Goal: Transaction & Acquisition: Purchase product/service

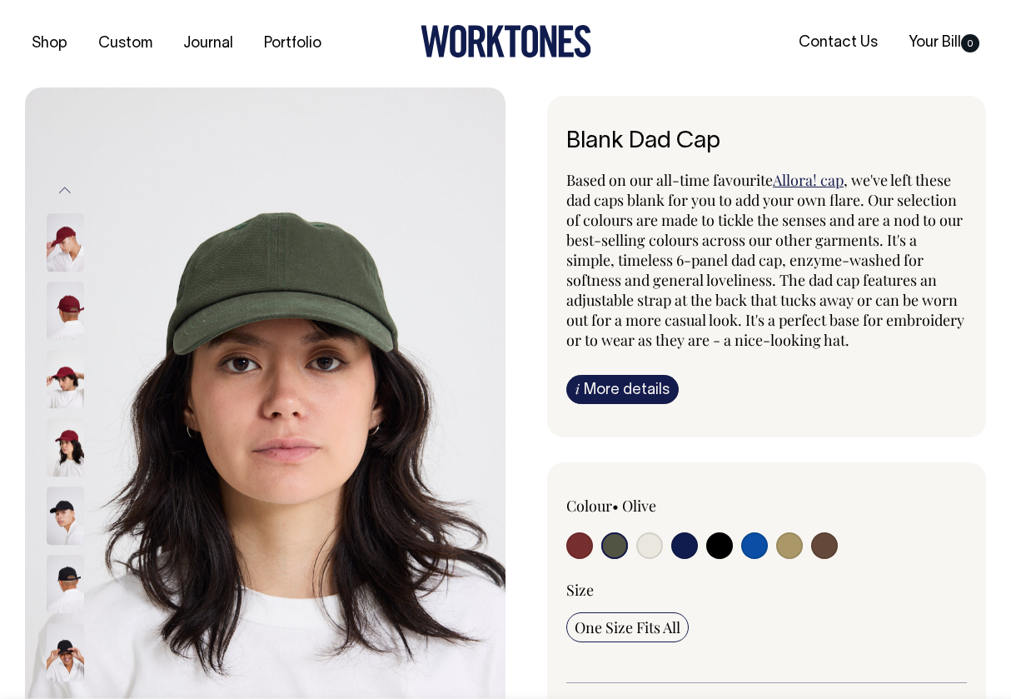
click at [68, 313] on img at bounding box center [65, 311] width 37 height 58
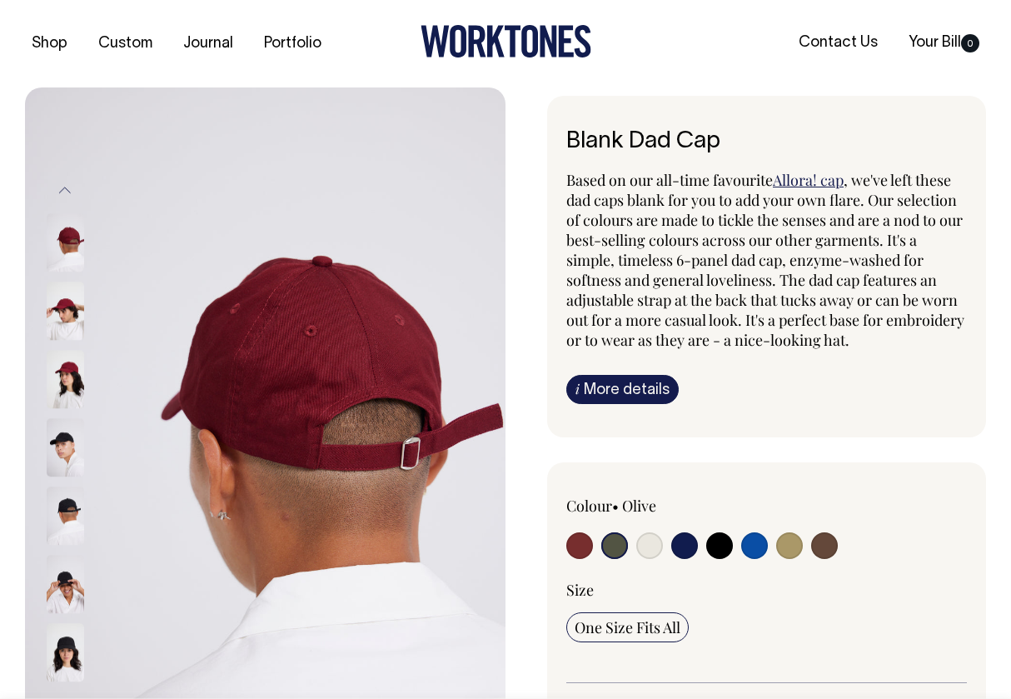
click at [52, 465] on img at bounding box center [65, 448] width 37 height 58
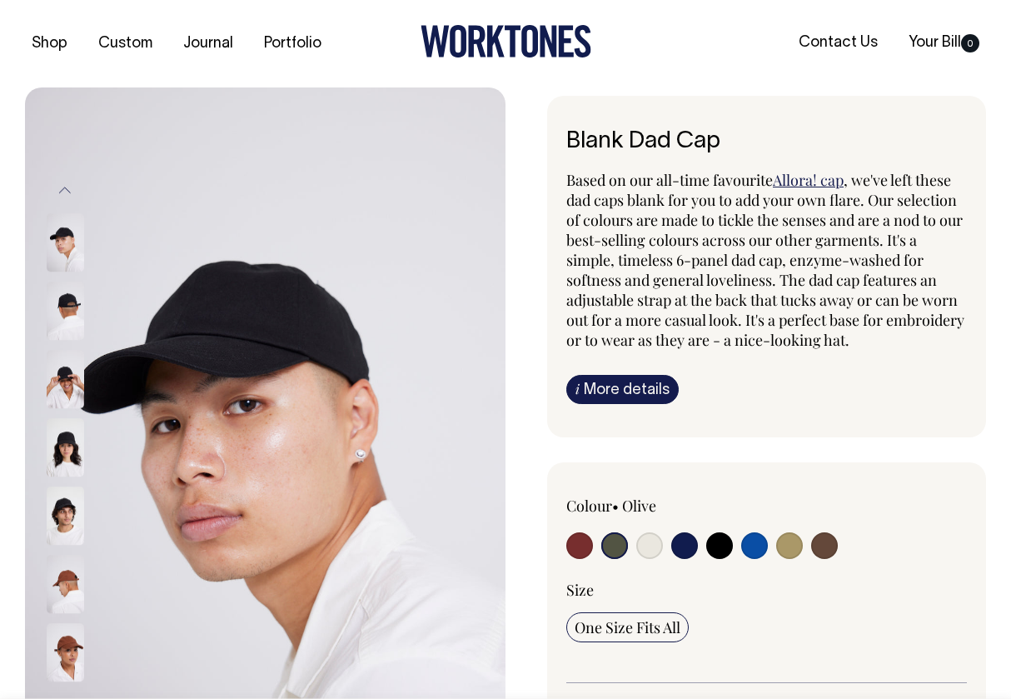
click at [70, 520] on img at bounding box center [65, 516] width 37 height 58
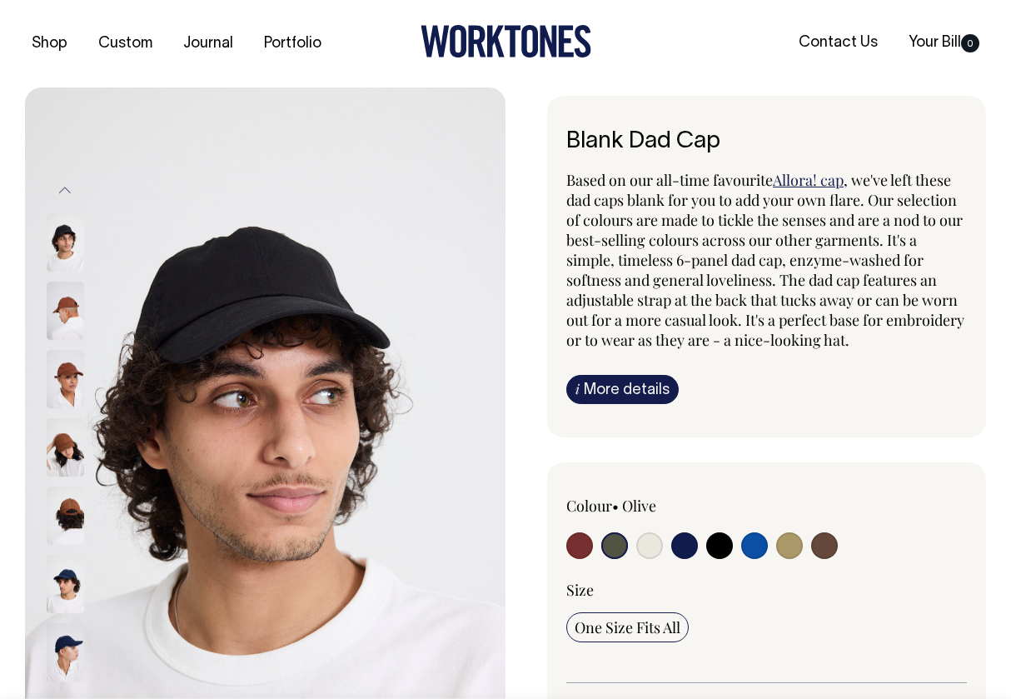
click at [786, 552] on input "radio" at bounding box center [789, 545] width 27 height 27
radio input "true"
select select "Washed Khaki"
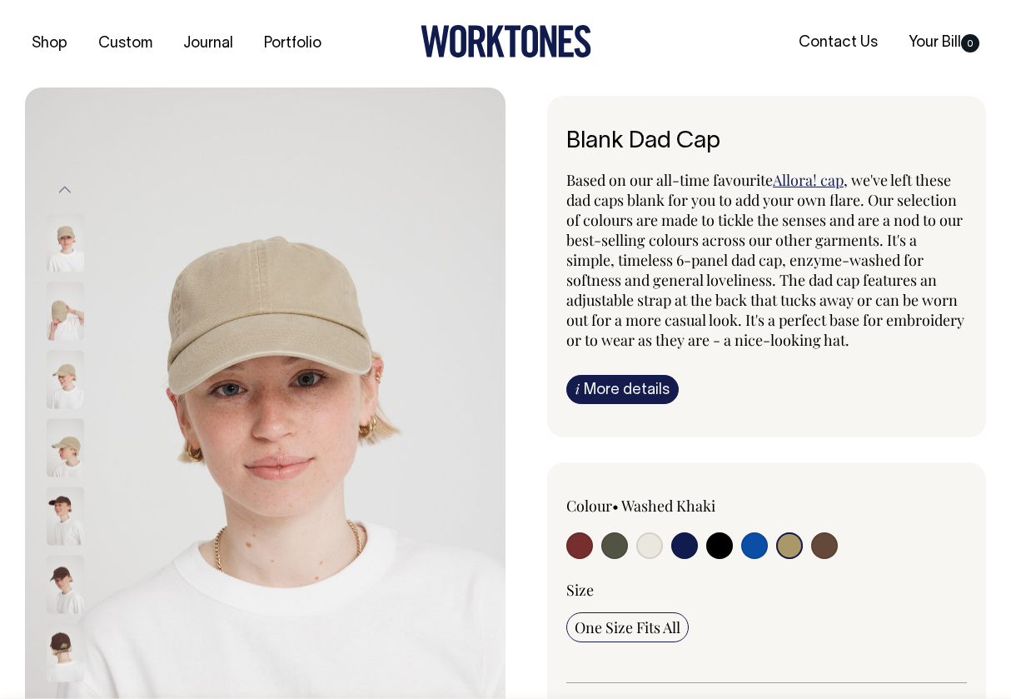
click at [687, 545] on input "radio" at bounding box center [684, 545] width 27 height 27
radio input "true"
select select "Dark Navy"
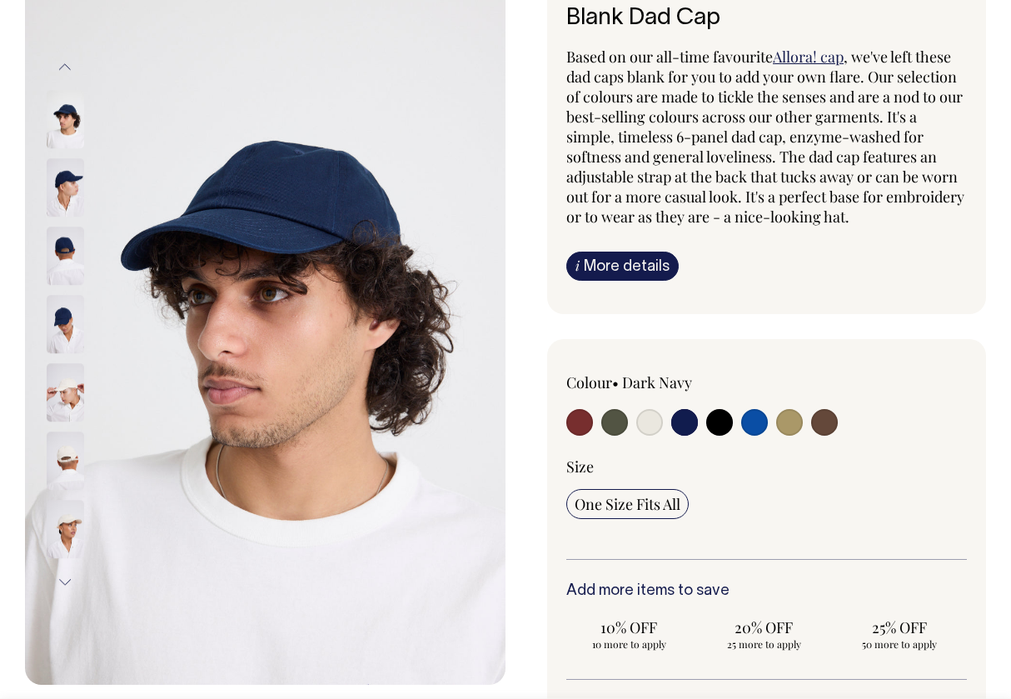
scroll to position [122, 0]
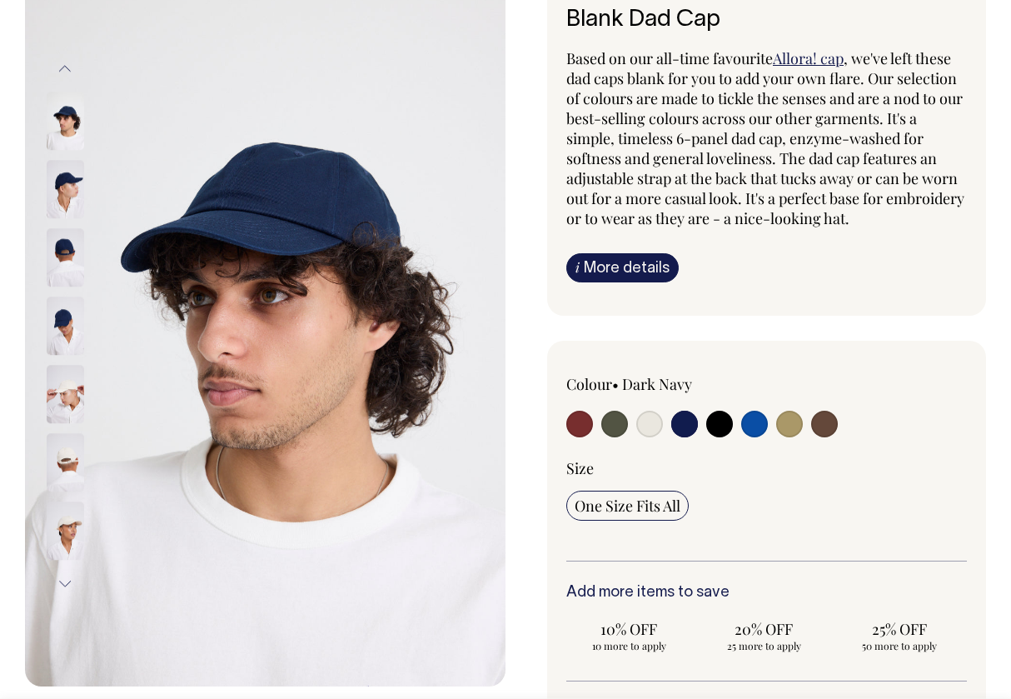
click at [652, 415] on input "radio" at bounding box center [649, 423] width 27 height 27
radio input "true"
select select "Natural"
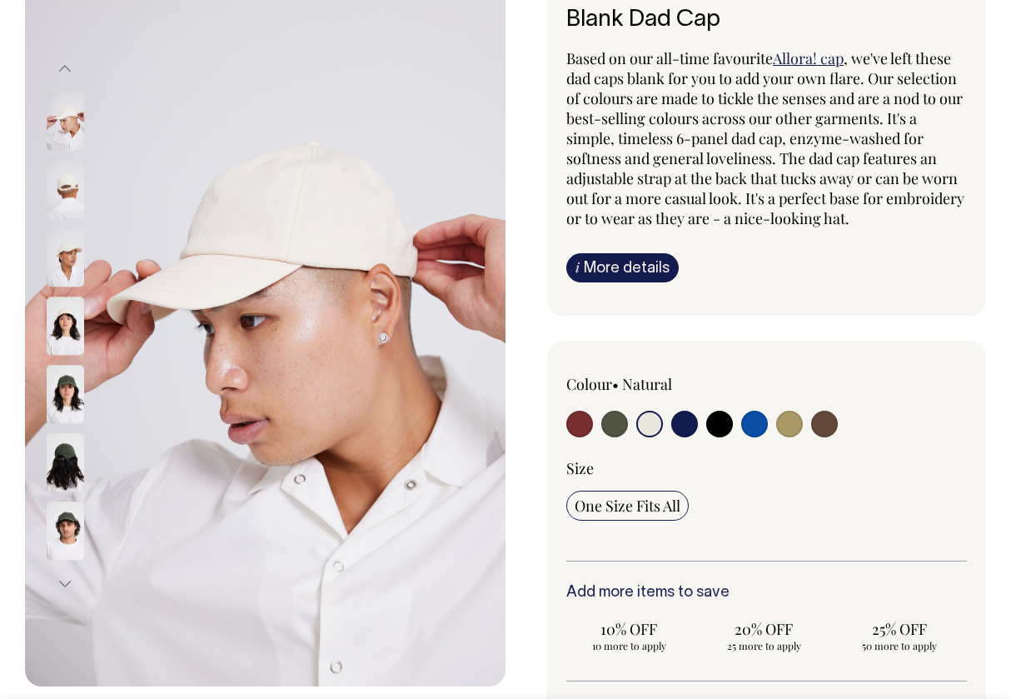
click at [689, 416] on input "radio" at bounding box center [684, 423] width 27 height 27
radio input "true"
select select "Dark Navy"
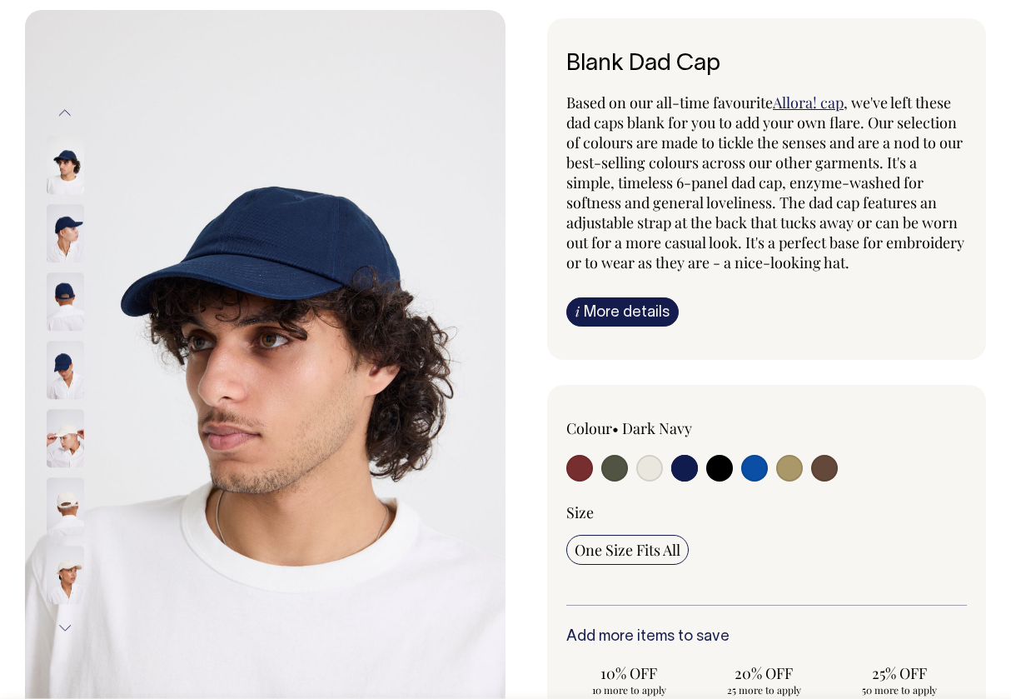
scroll to position [78, 0]
click at [790, 469] on input "radio" at bounding box center [789, 467] width 27 height 27
radio input "true"
select select "Washed Khaki"
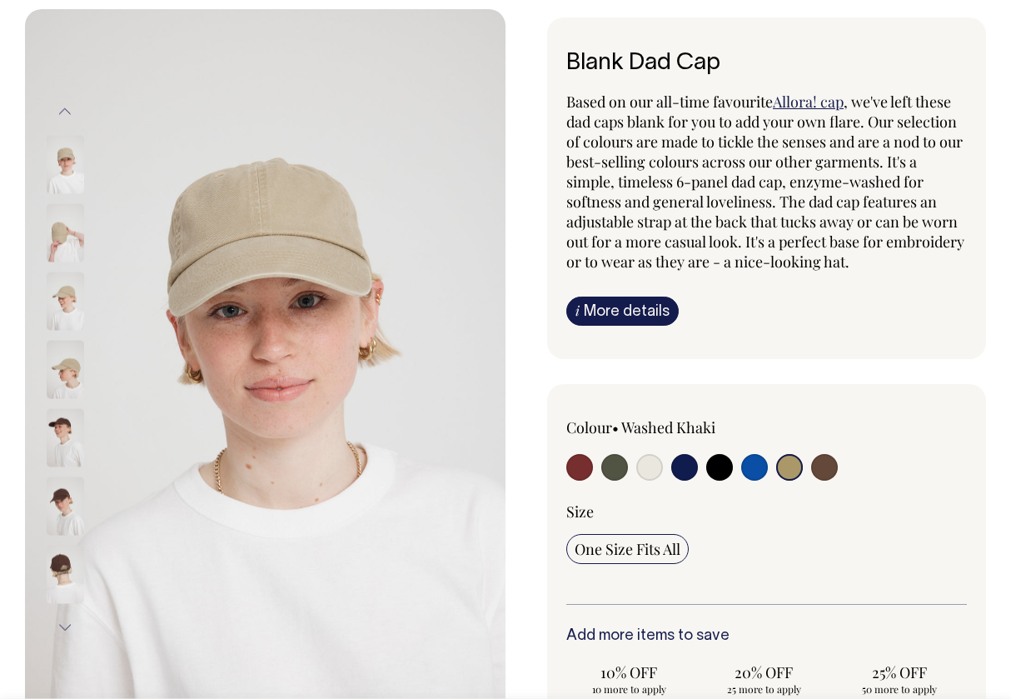
click at [606, 467] on input "radio" at bounding box center [614, 467] width 27 height 27
radio input "true"
select select "Olive"
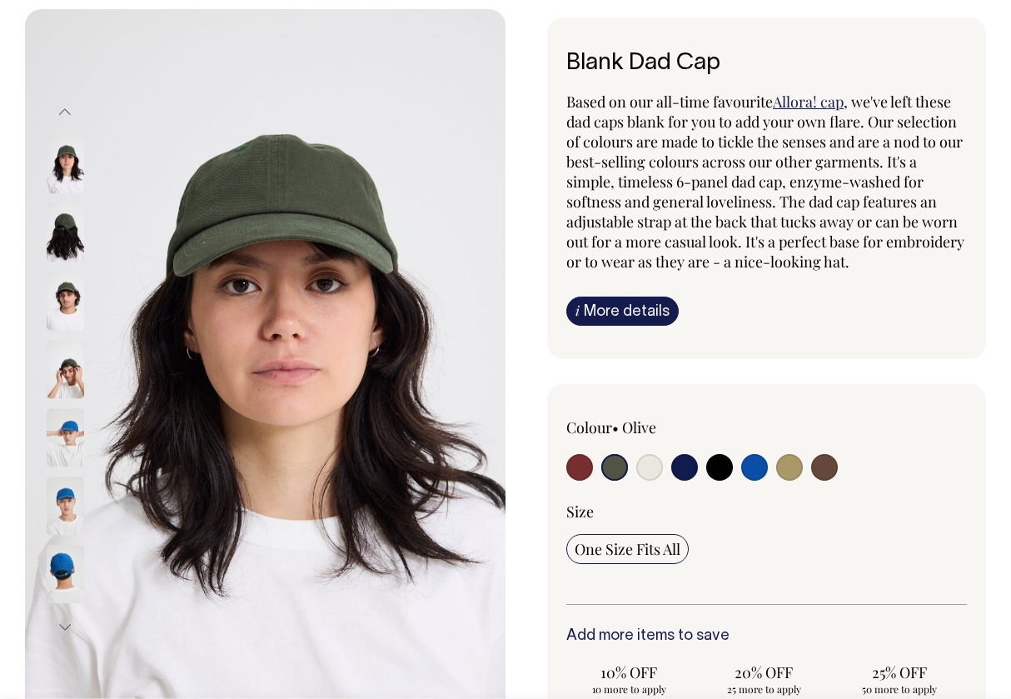
click at [584, 467] on input "radio" at bounding box center [579, 467] width 27 height 27
radio input "true"
select select "Burgundy"
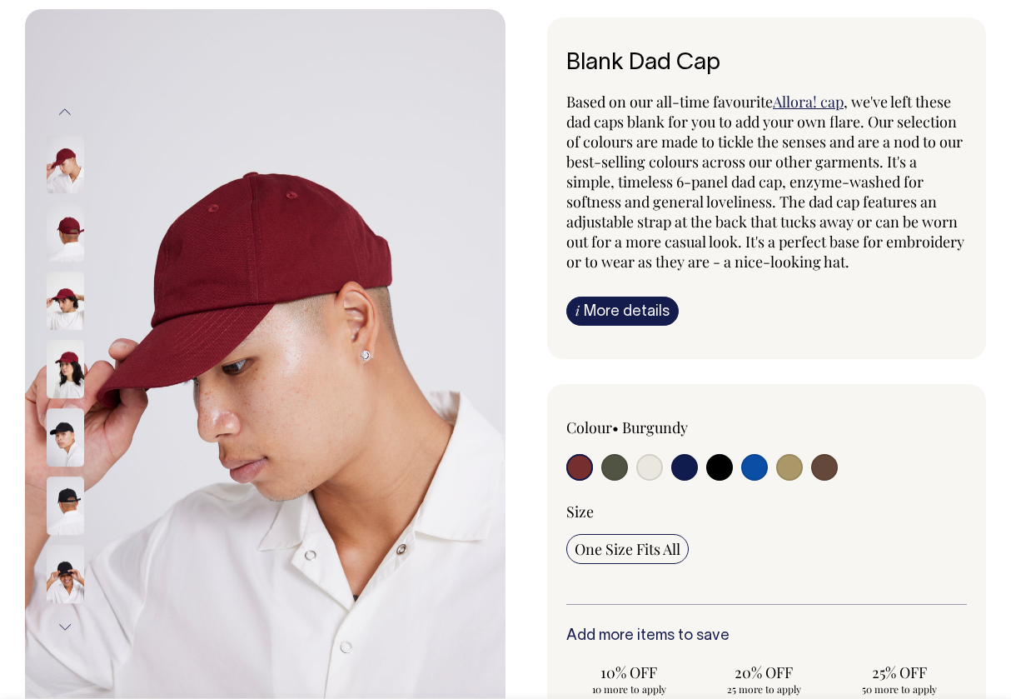
click at [644, 470] on input "radio" at bounding box center [649, 467] width 27 height 27
radio input "true"
select select "Natural"
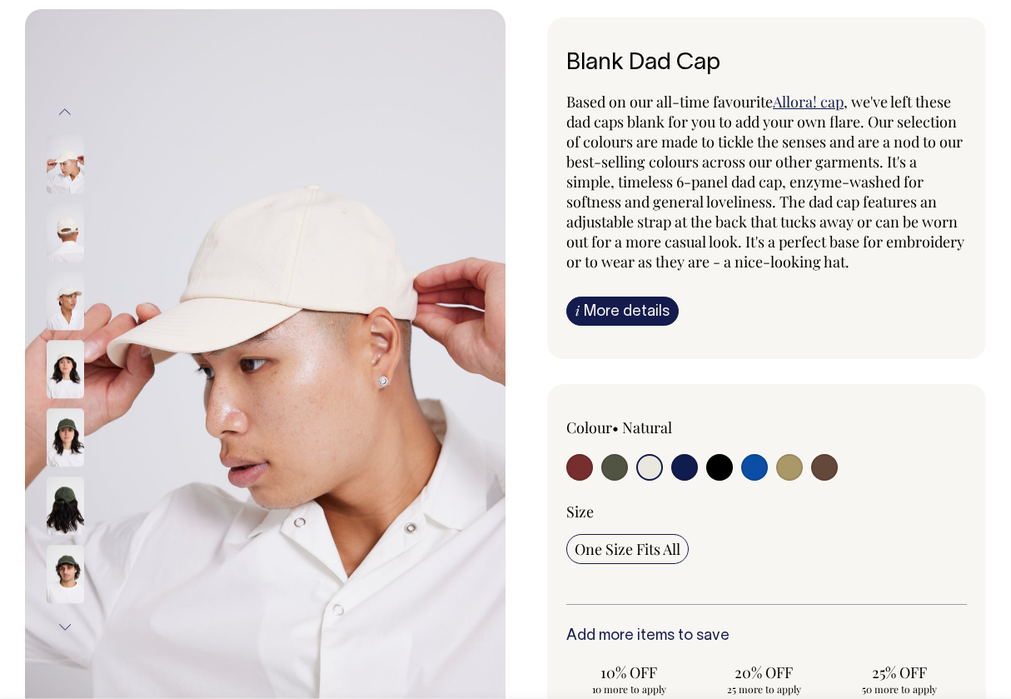
click at [685, 467] on input "radio" at bounding box center [684, 467] width 27 height 27
radio input "true"
select select "Dark Navy"
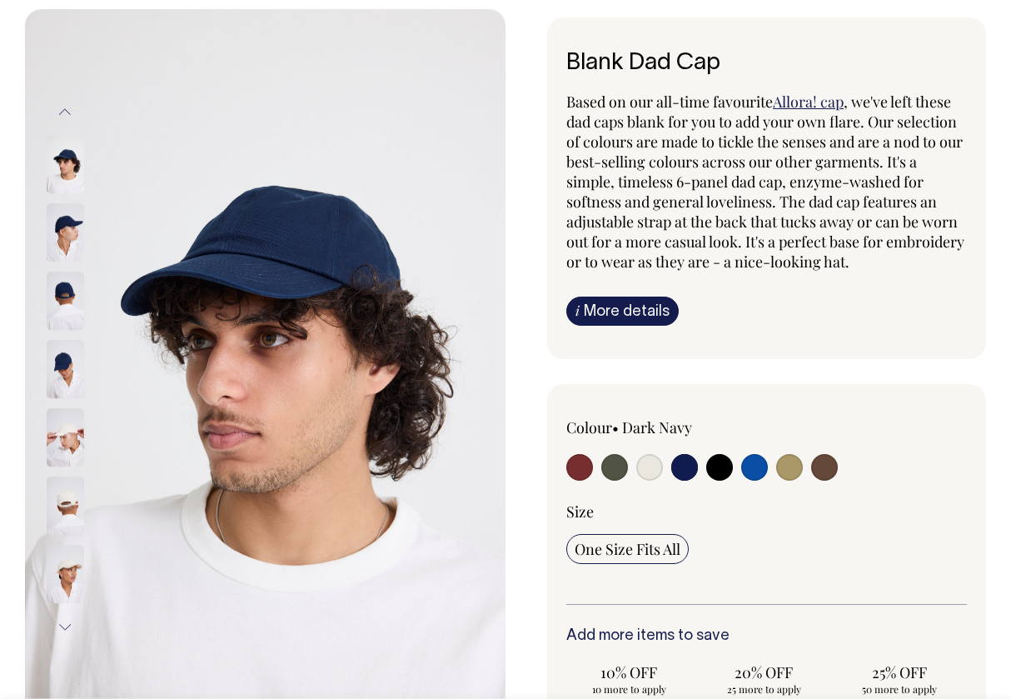
click at [786, 470] on input "radio" at bounding box center [789, 467] width 27 height 27
radio input "true"
select select "Washed Khaki"
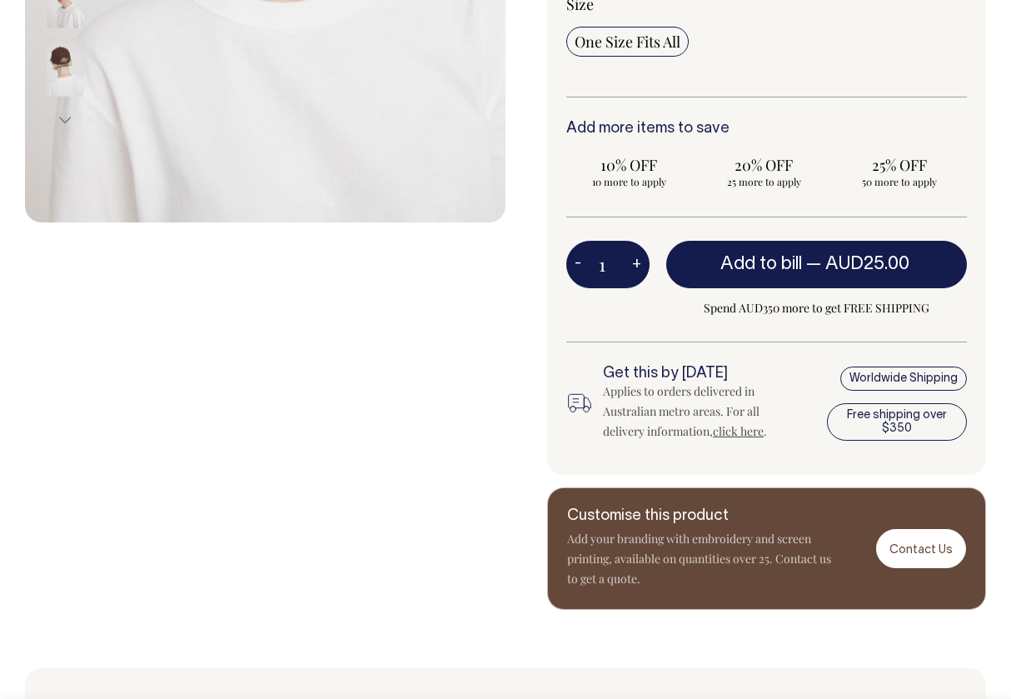
scroll to position [584, 0]
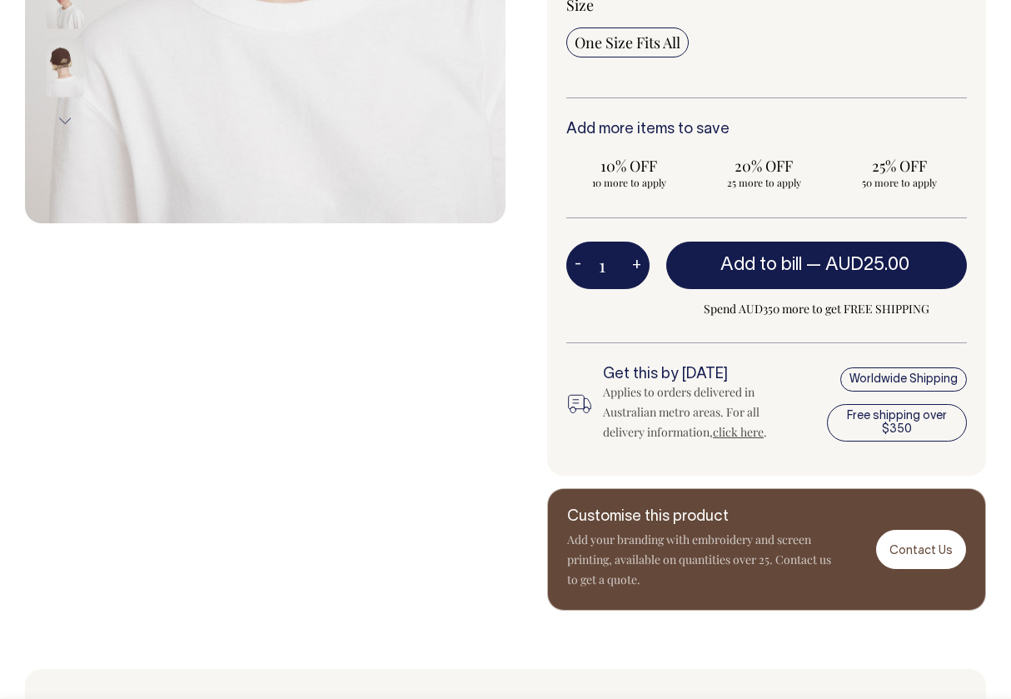
click at [637, 261] on button "+" at bounding box center [637, 265] width 26 height 33
type input "2"
click at [637, 261] on button "+" at bounding box center [637, 265] width 26 height 33
type input "3"
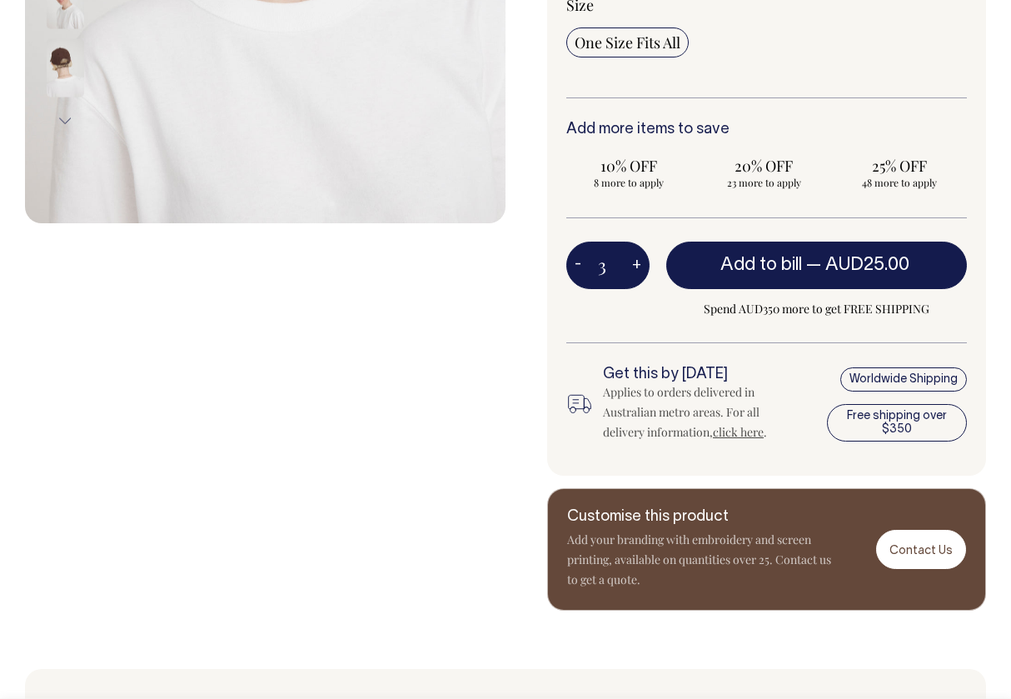
type input "3"
click at [637, 261] on button "+" at bounding box center [637, 265] width 26 height 33
type input "4"
click at [637, 261] on button "+" at bounding box center [637, 265] width 26 height 33
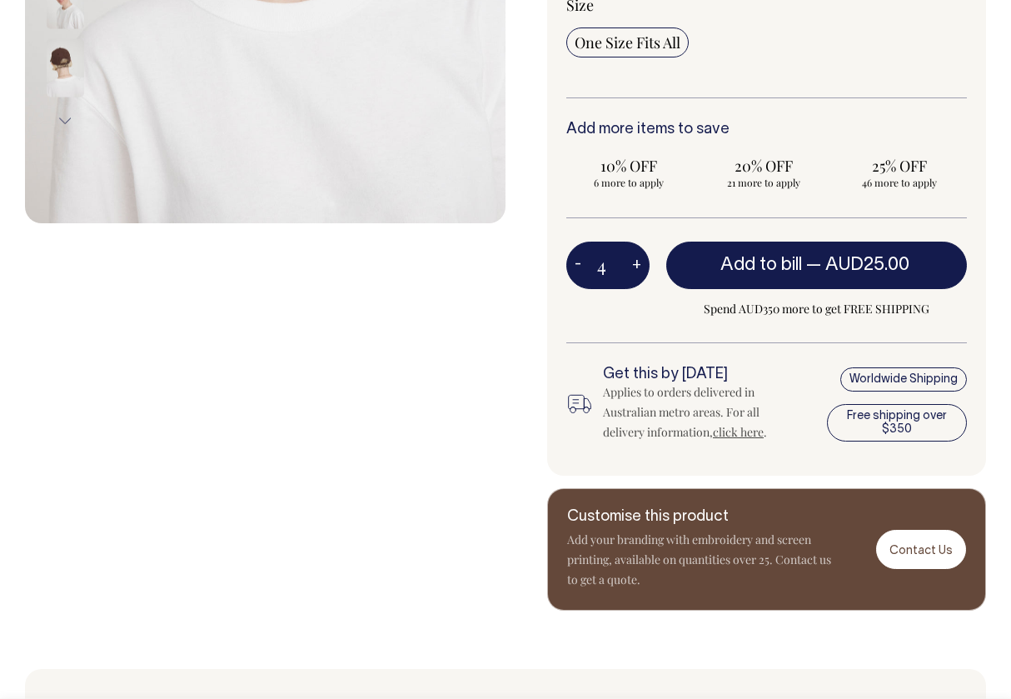
type input "5"
click at [638, 261] on button "+" at bounding box center [637, 265] width 26 height 33
type input "6"
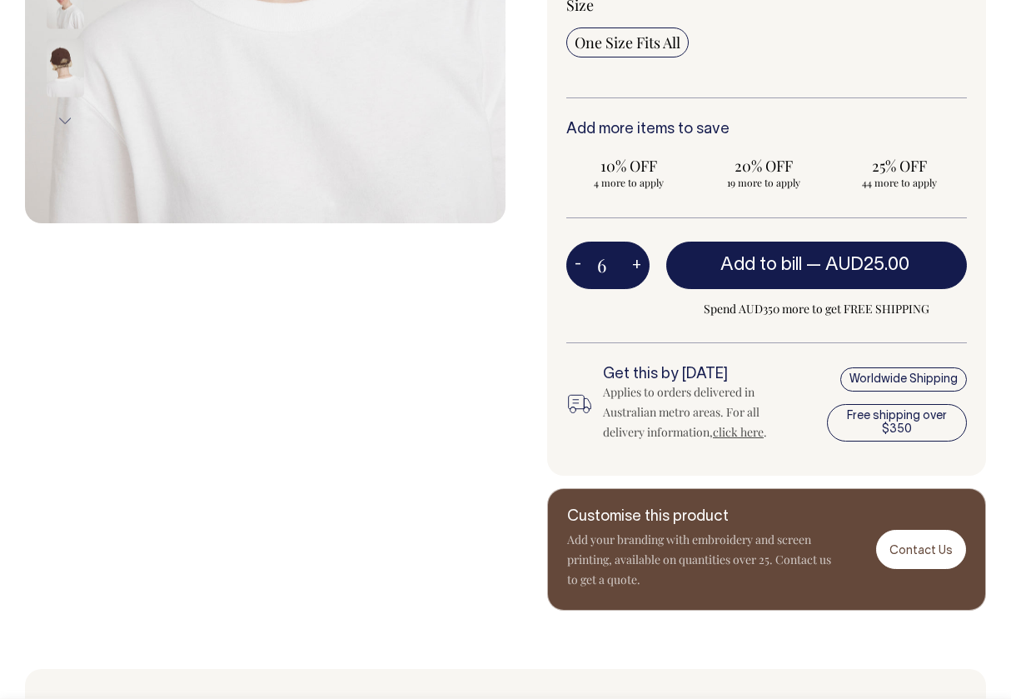
click at [638, 261] on button "+" at bounding box center [637, 265] width 26 height 33
type input "7"
click at [638, 261] on button "+" at bounding box center [637, 265] width 26 height 33
type input "8"
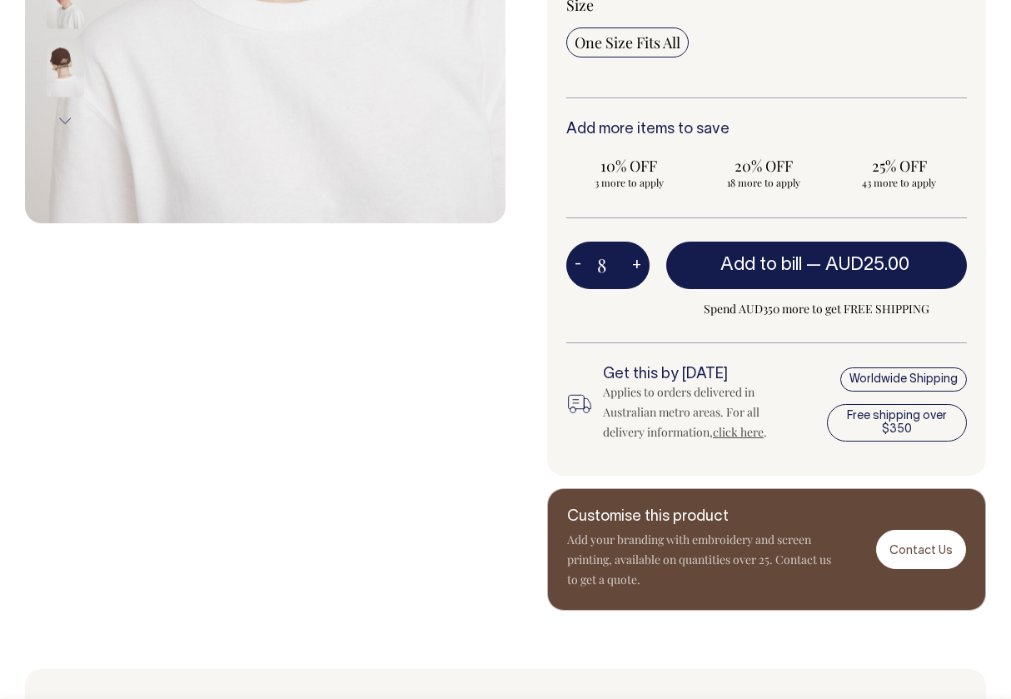
type input "8"
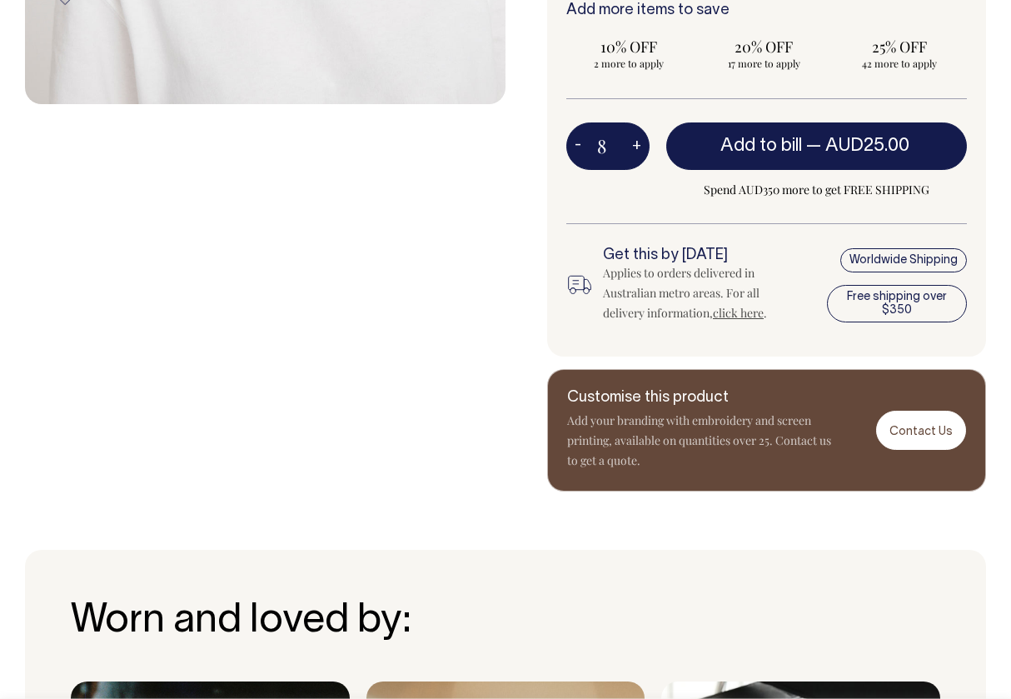
scroll to position [703, 0]
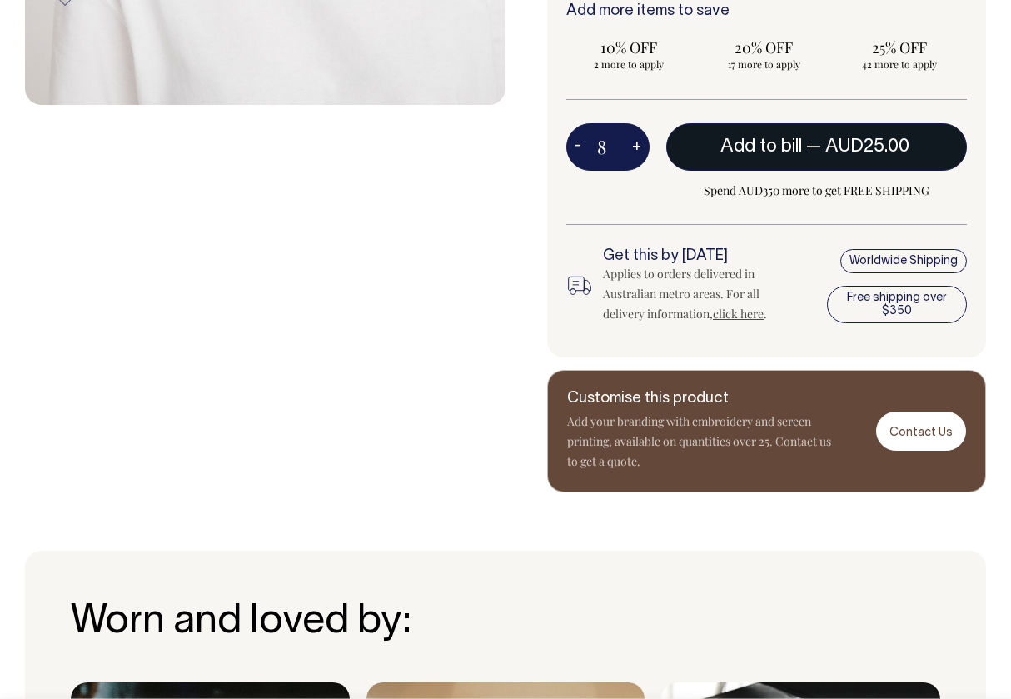
click at [826, 141] on span "AUD25.00" at bounding box center [867, 146] width 84 height 17
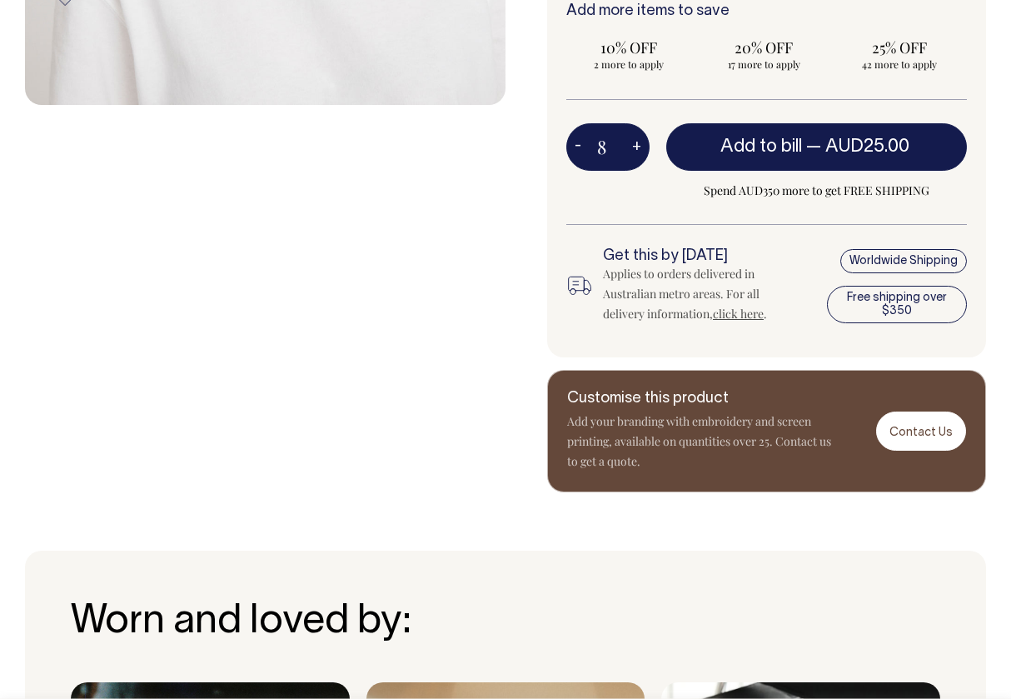
type input "1"
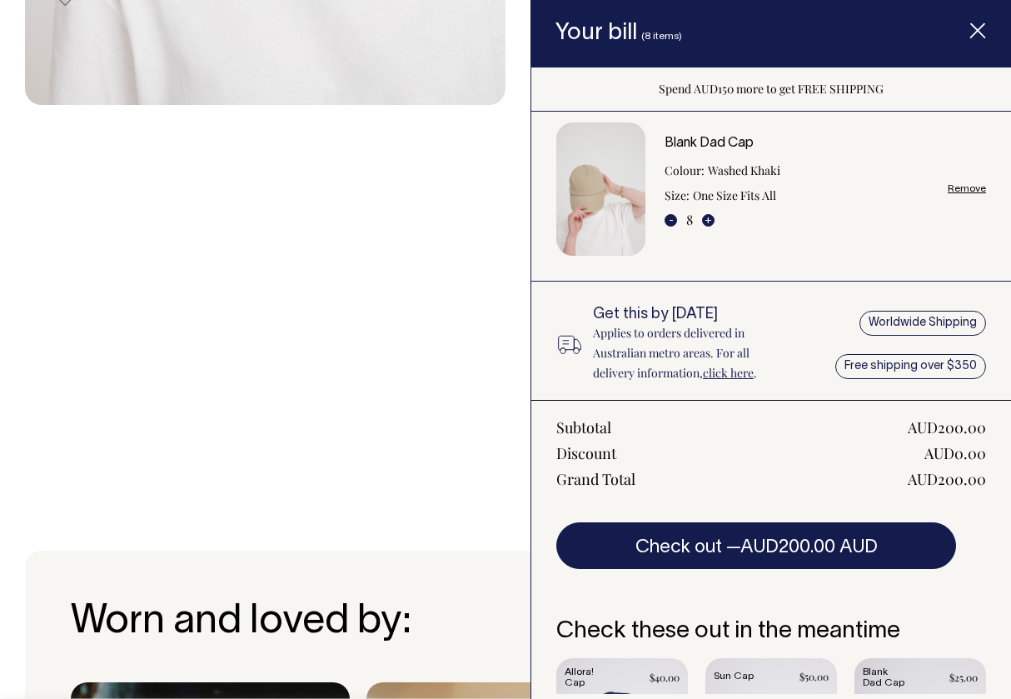
scroll to position [0, 0]
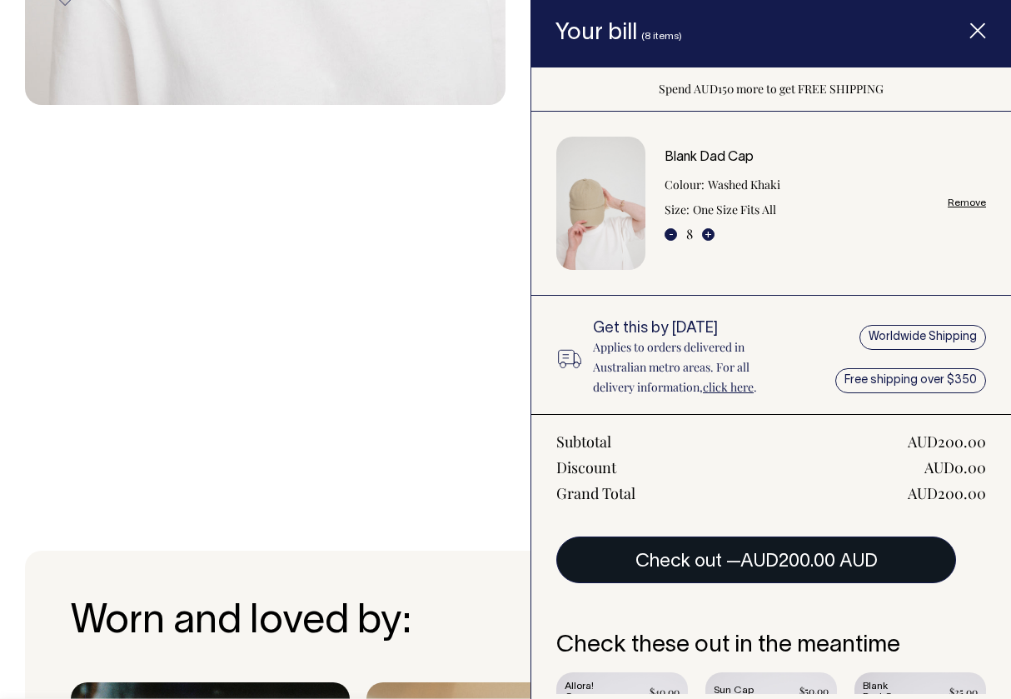
click at [737, 559] on button "Check out — AUD200.00 AUD" at bounding box center [756, 559] width 400 height 47
